Goal: Check status: Check status

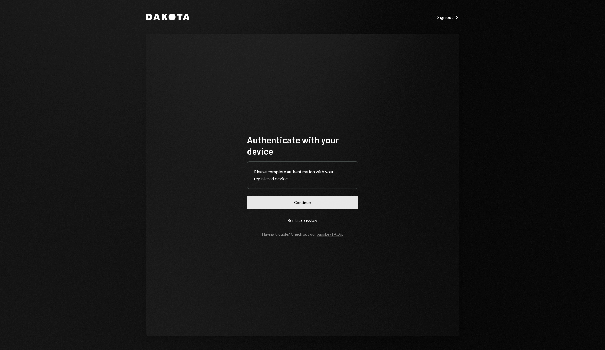
click at [262, 203] on button "Continue" at bounding box center [302, 202] width 111 height 13
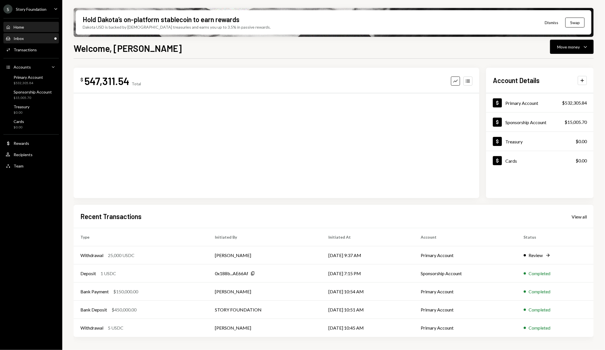
click at [39, 37] on div "Inbox Inbox" at bounding box center [31, 38] width 51 height 5
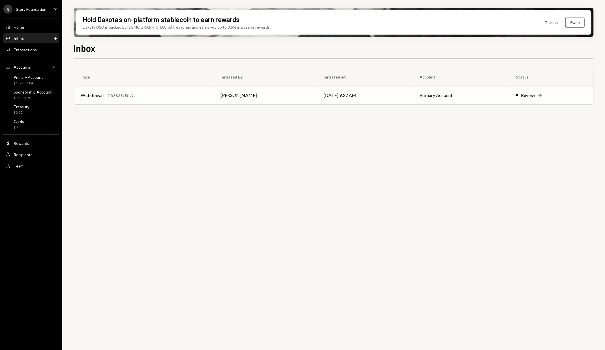
click at [193, 97] on div "Withdrawal 25,000 USDC" at bounding box center [144, 95] width 126 height 7
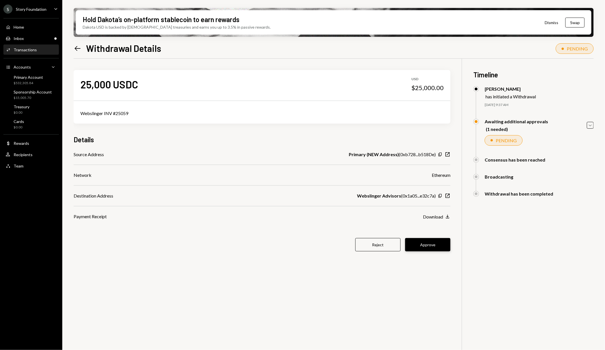
click at [433, 245] on button "Approve" at bounding box center [427, 244] width 45 height 13
